Goal: Check status: Check status

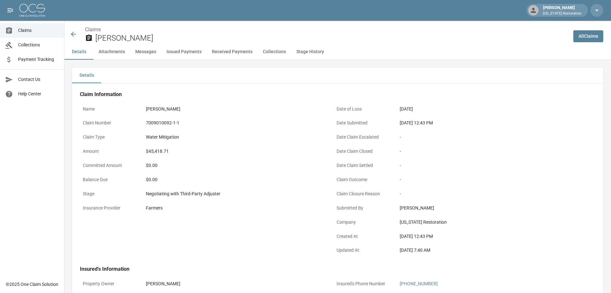
scroll to position [354, 0]
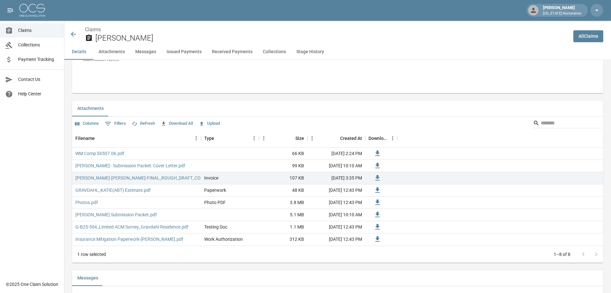
click at [74, 35] on icon at bounding box center [74, 34] width 8 height 8
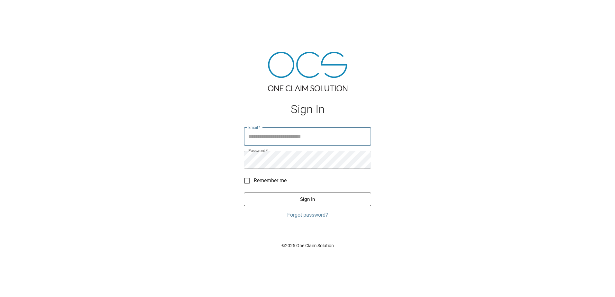
type input "**********"
click at [301, 198] on button "Sign In" at bounding box center [307, 200] width 127 height 14
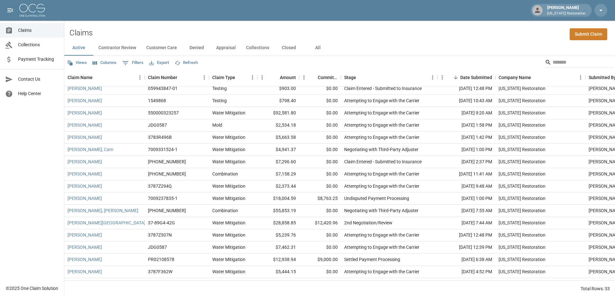
scroll to position [97, 0]
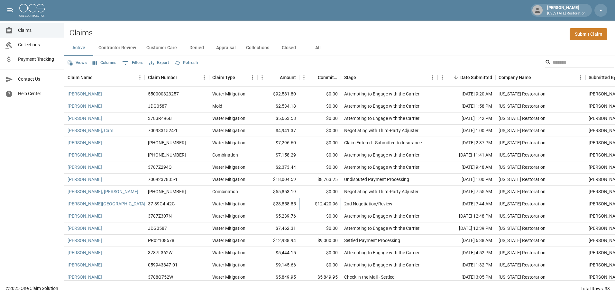
click at [307, 207] on div "$12,420.96" at bounding box center [320, 204] width 42 height 12
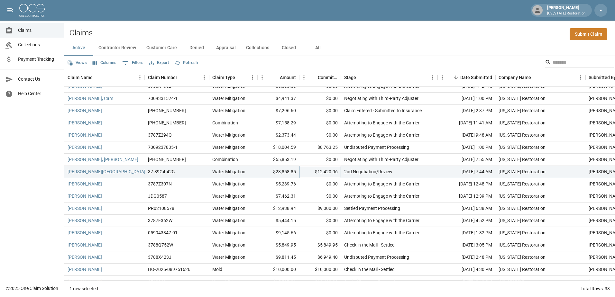
scroll to position [161, 0]
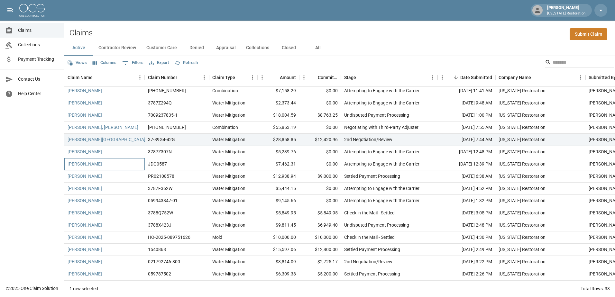
click at [128, 167] on div "Popat, Rohit" at bounding box center [104, 164] width 80 height 12
